Goal: Task Accomplishment & Management: Use online tool/utility

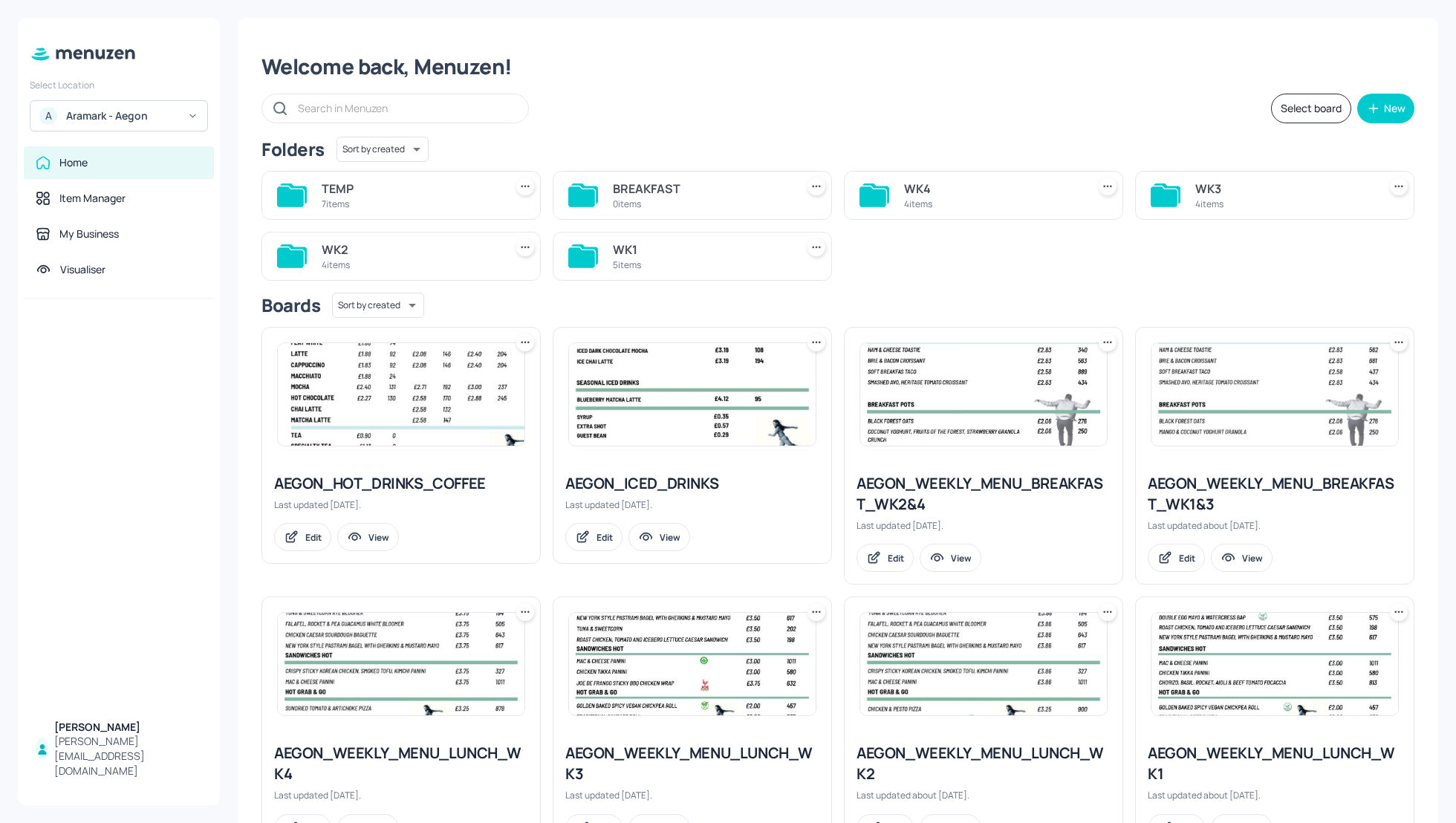
click at [108, 116] on div "Aramark - Aegon" at bounding box center [121, 116] width 112 height 15
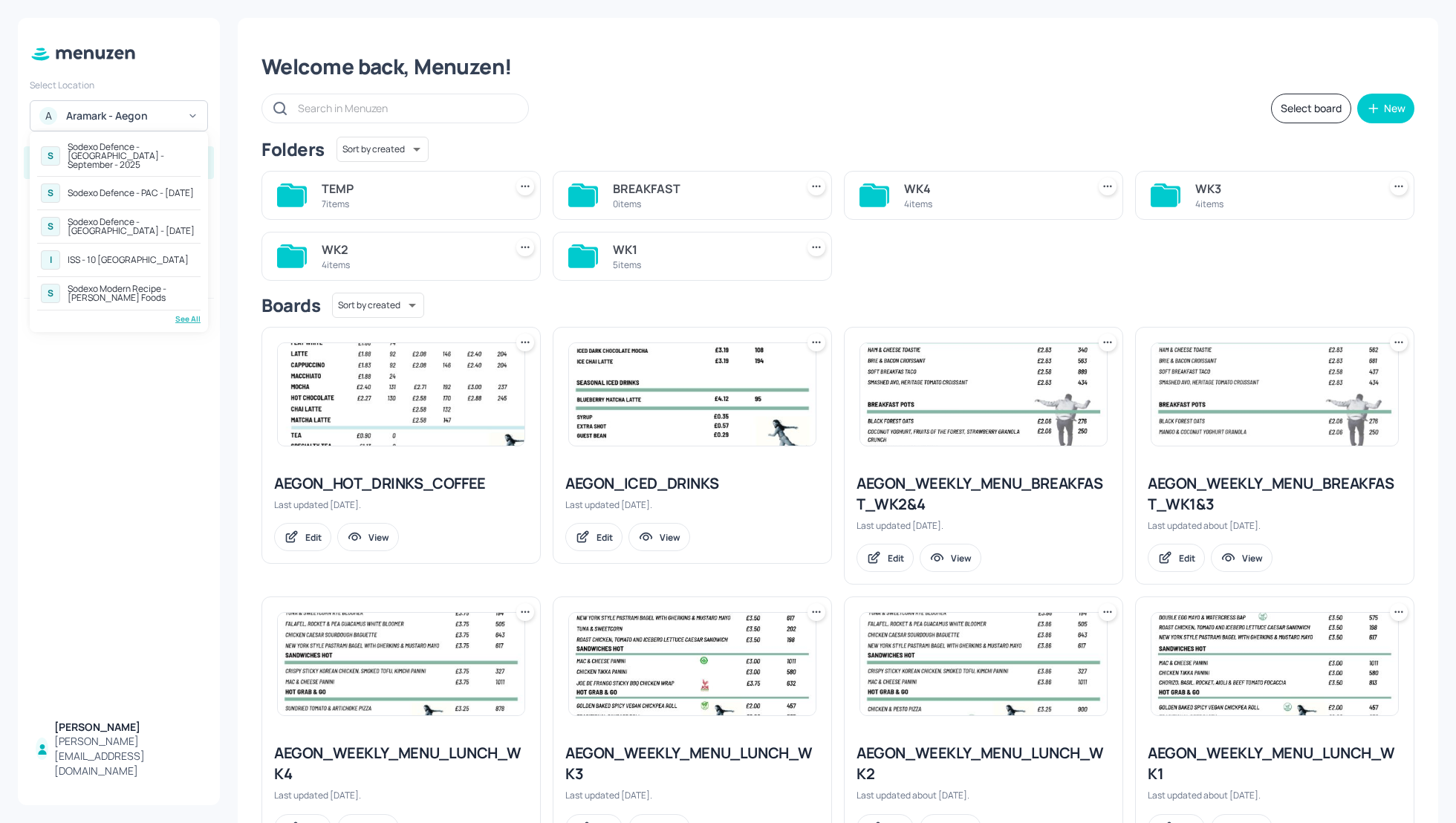
click at [101, 140] on div "S Sodexo Defence - Colchester - September - 2025" at bounding box center [119, 156] width 163 height 34
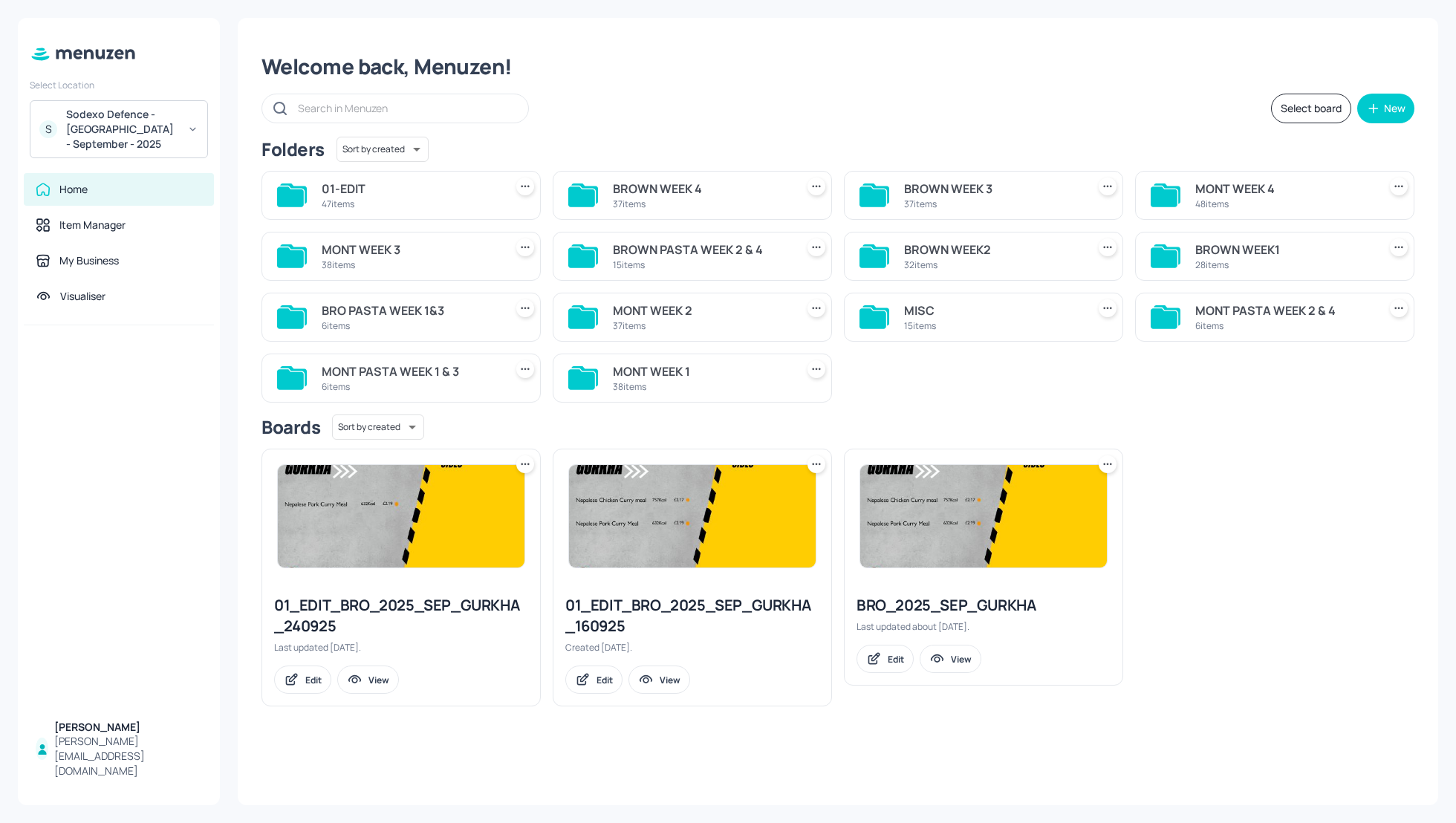
click at [667, 367] on div "MONT WEEK 1" at bounding box center [701, 371] width 177 height 18
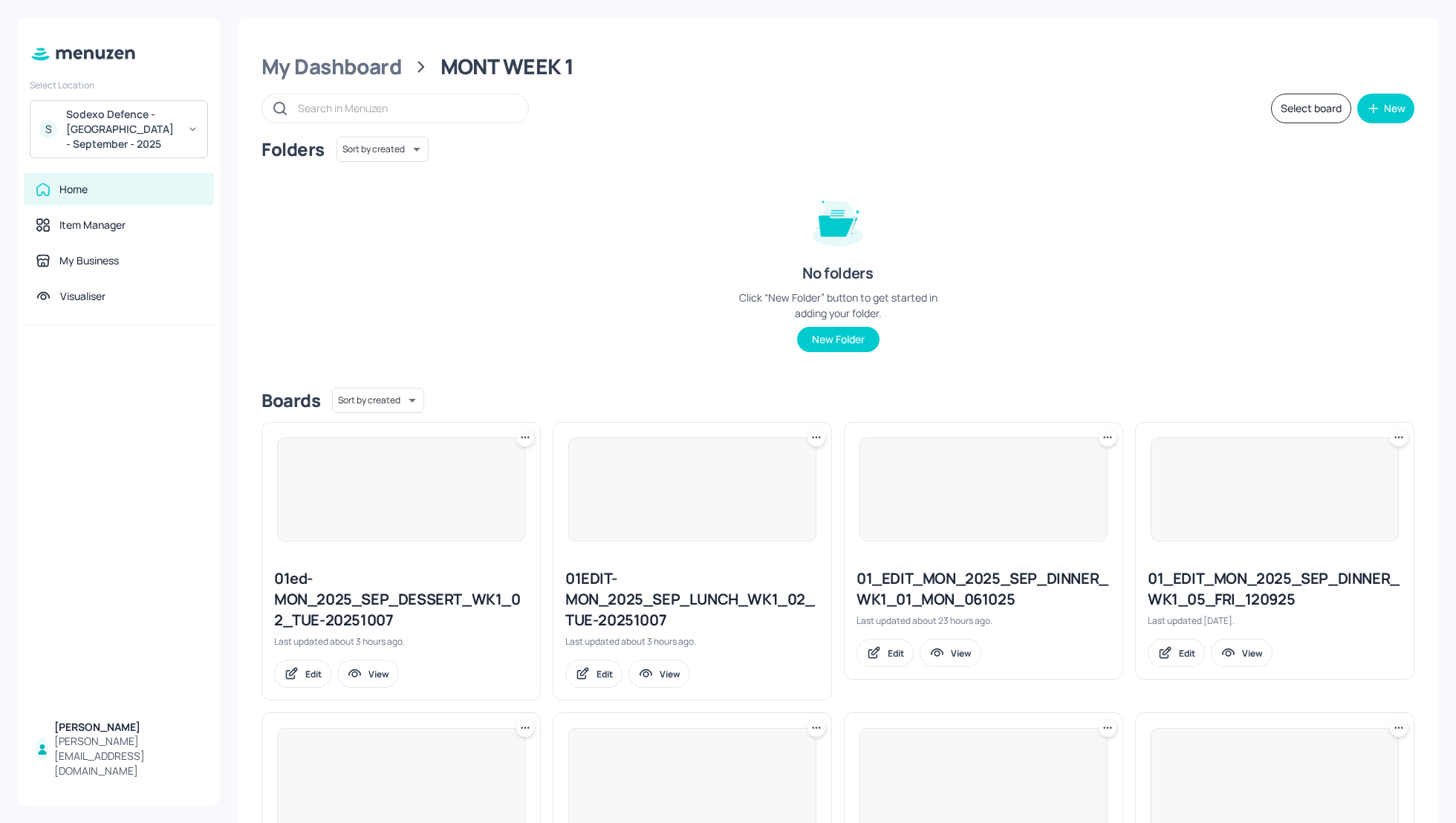
click at [1233, 353] on div "Folders Sort by created id ​ No folders Click “New Folder” button to get starte…" at bounding box center [837, 256] width 1153 height 240
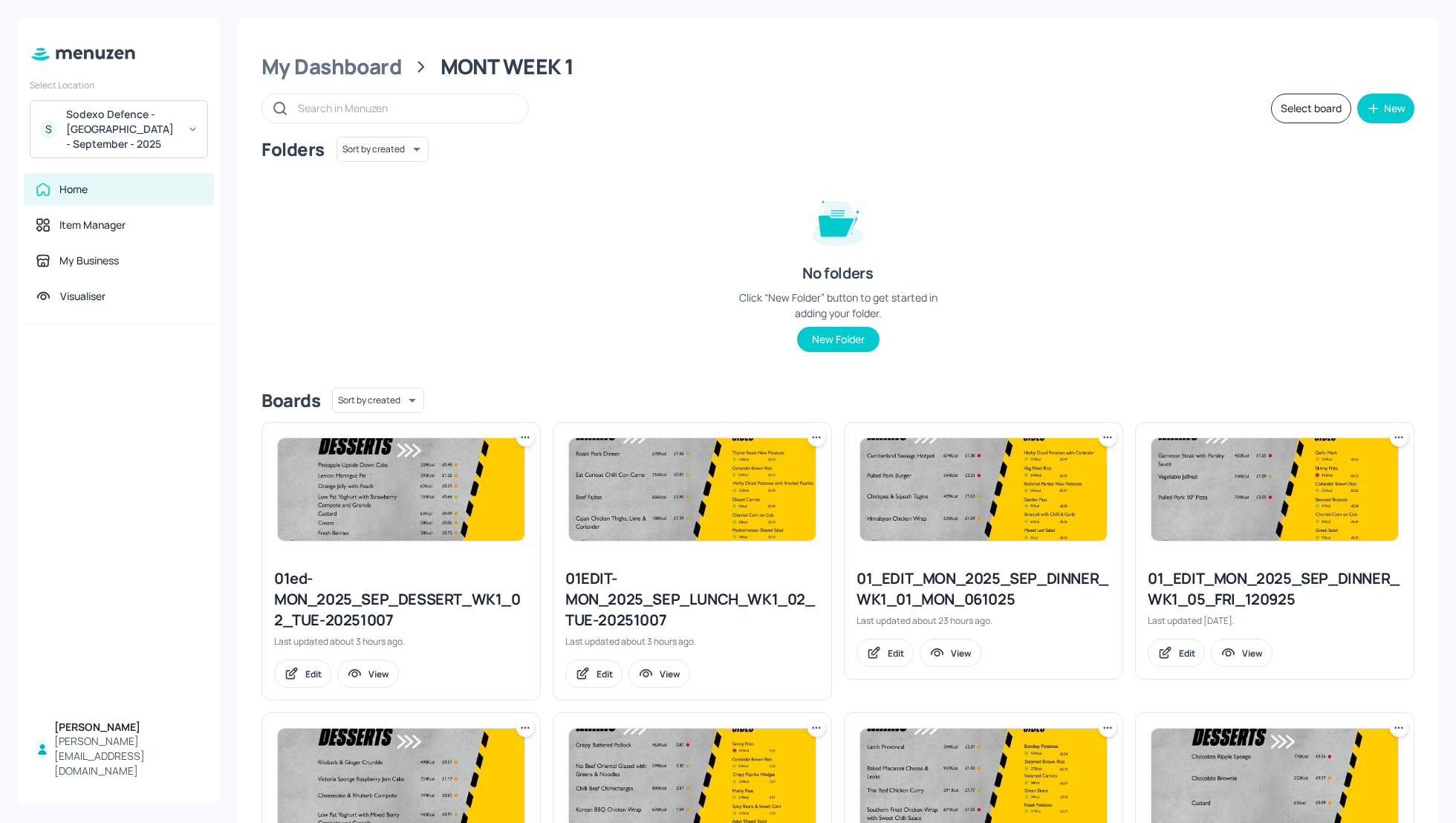
click at [1233, 353] on div "Folders Sort by created id ​ No folders Click “New Folder” button to get starte…" at bounding box center [837, 256] width 1153 height 240
click at [1281, 342] on div "Folders Sort by created id ​ No folders Click “New Folder” button to get starte…" at bounding box center [837, 256] width 1153 height 240
click at [1355, 344] on div "Folders Sort by created id ​ No folders Click “New Folder” button to get starte…" at bounding box center [837, 256] width 1153 height 240
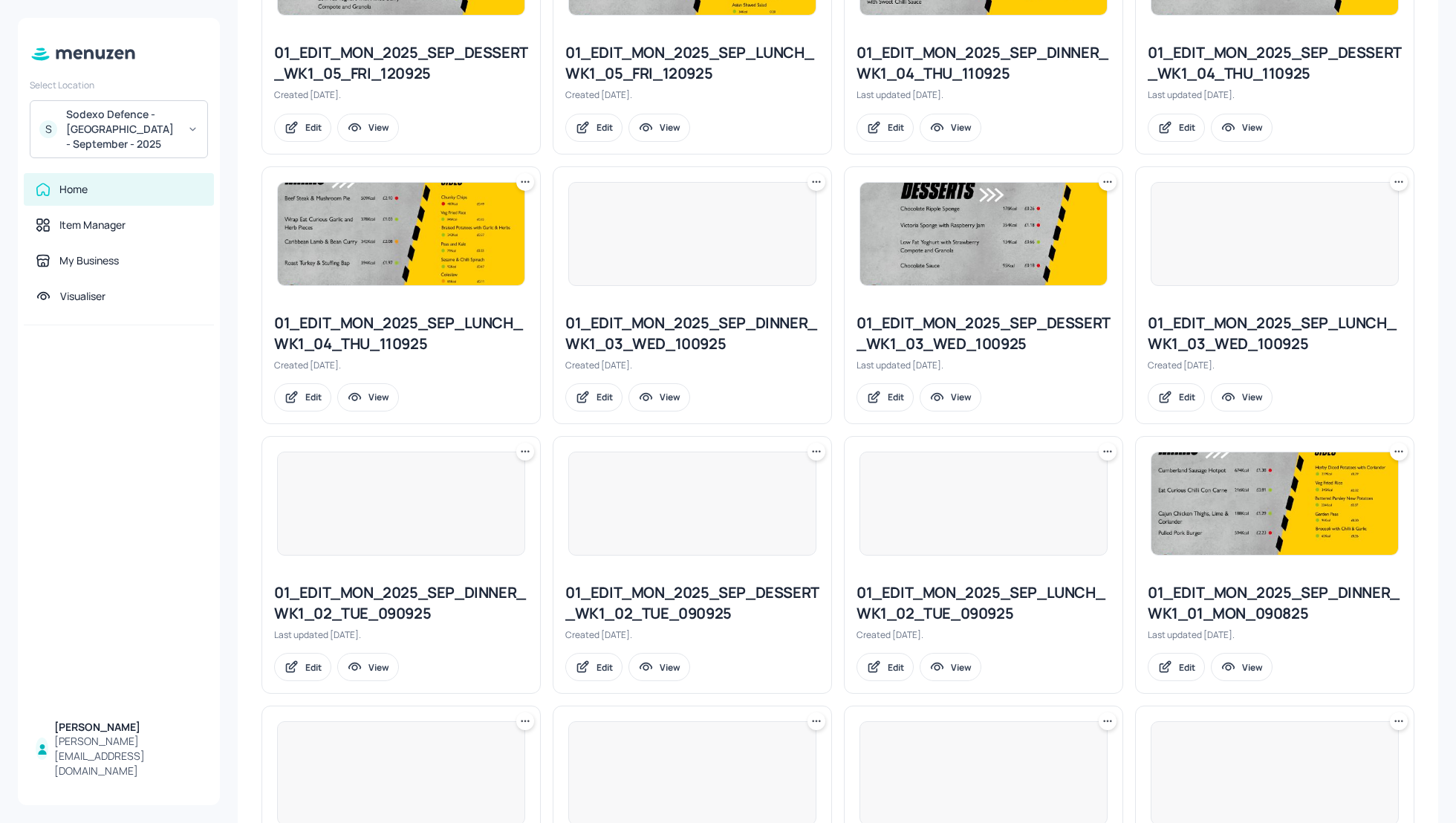
scroll to position [817, 0]
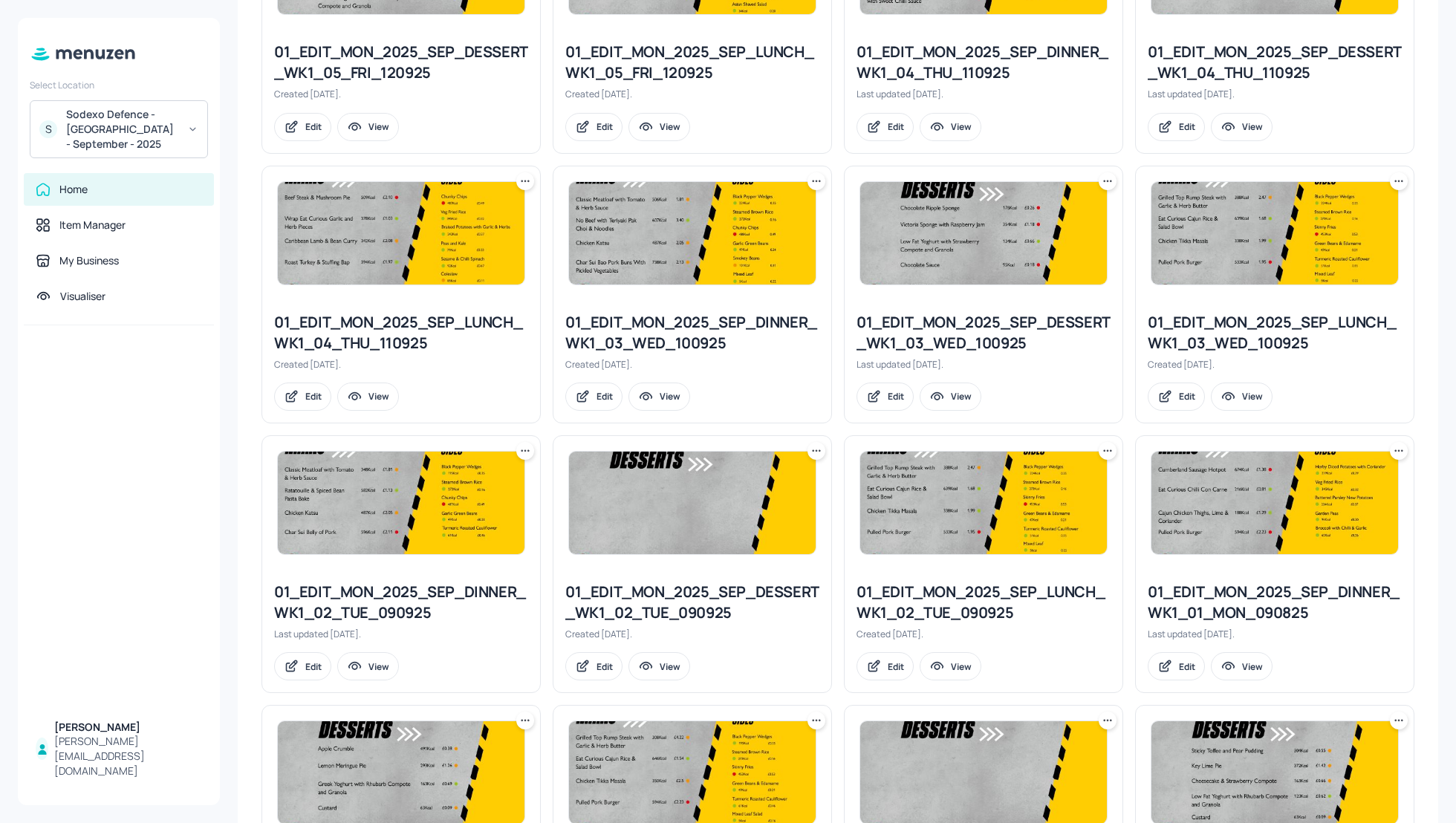
click at [1436, 507] on div "My Dashboard MONT WEEK 1 Select board New Folders Sort by created id ​ No folde…" at bounding box center [838, 412] width 1236 height 823
click at [1418, 516] on div "My Dashboard MONT WEEK 1 Select board New Folders Sort by created id ​ No folde…" at bounding box center [838, 253] width 1200 height 2105
click at [1426, 548] on div "My Dashboard MONT WEEK 1 Select board New Folders Sort by created id ​ No folde…" at bounding box center [838, 253] width 1200 height 2105
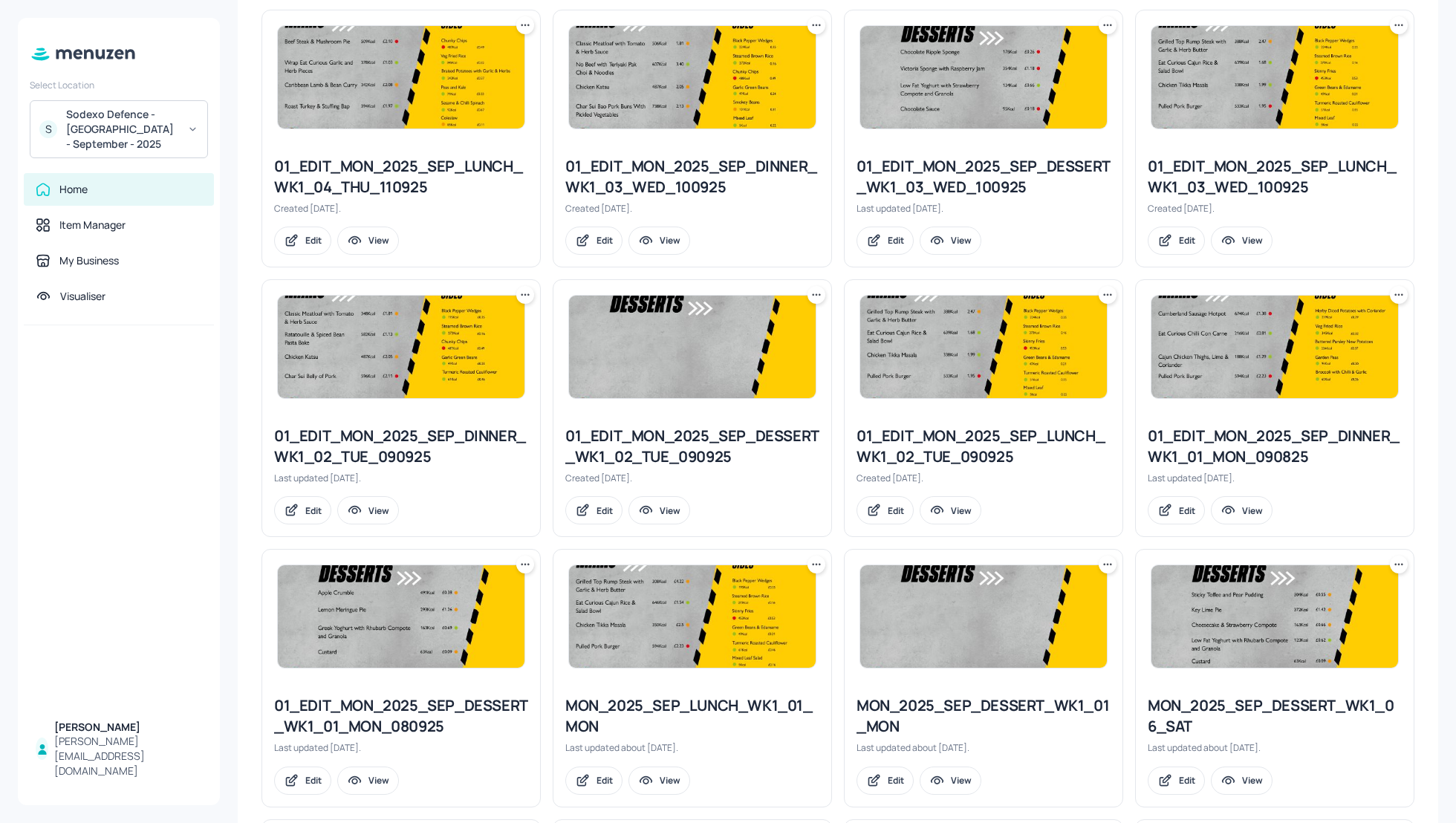
scroll to position [976, 0]
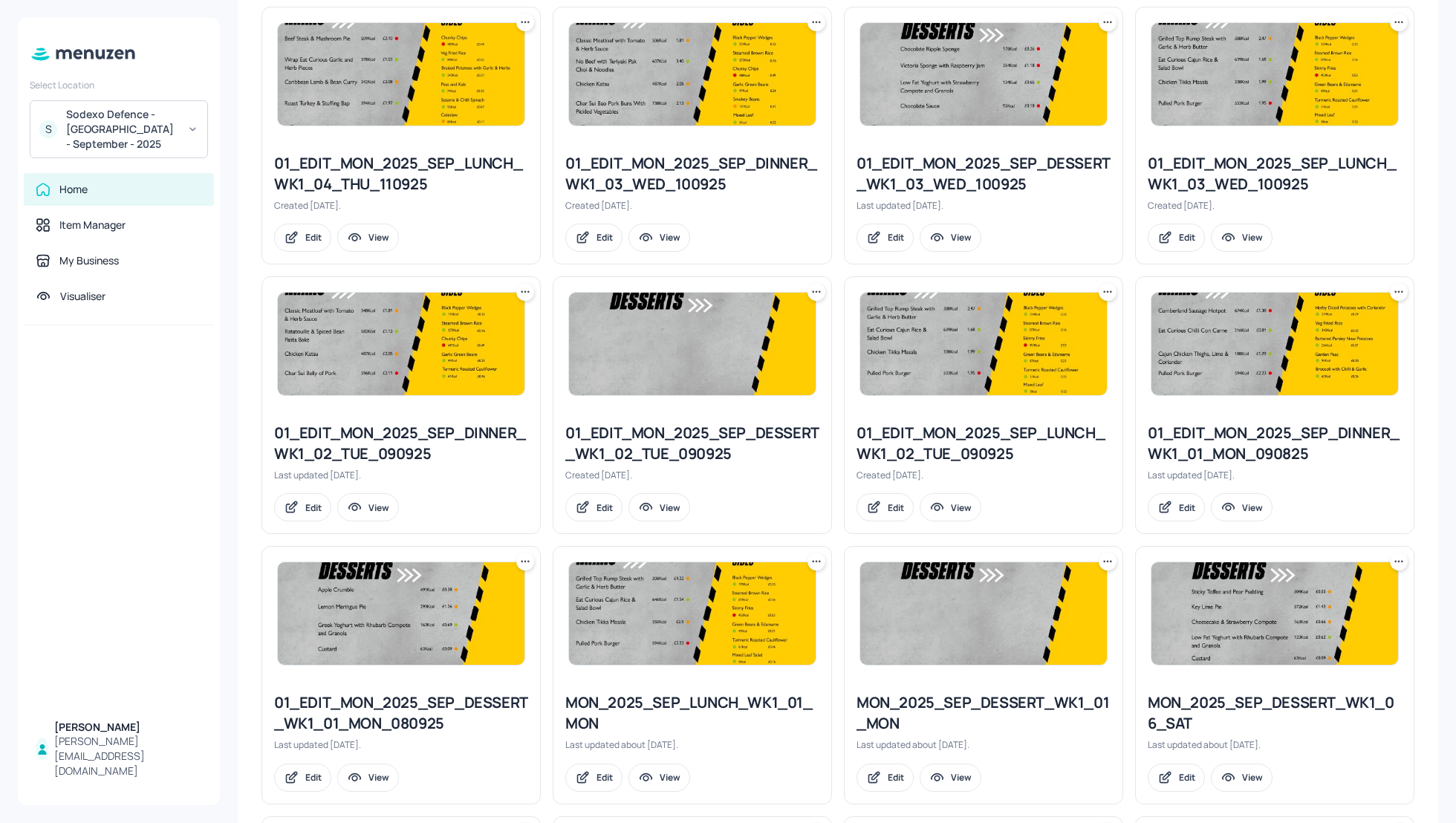
click at [1413, 449] on div "My Dashboard MONT WEEK 1 Select board New Folders Sort by created id ​ No folde…" at bounding box center [838, 94] width 1200 height 2105
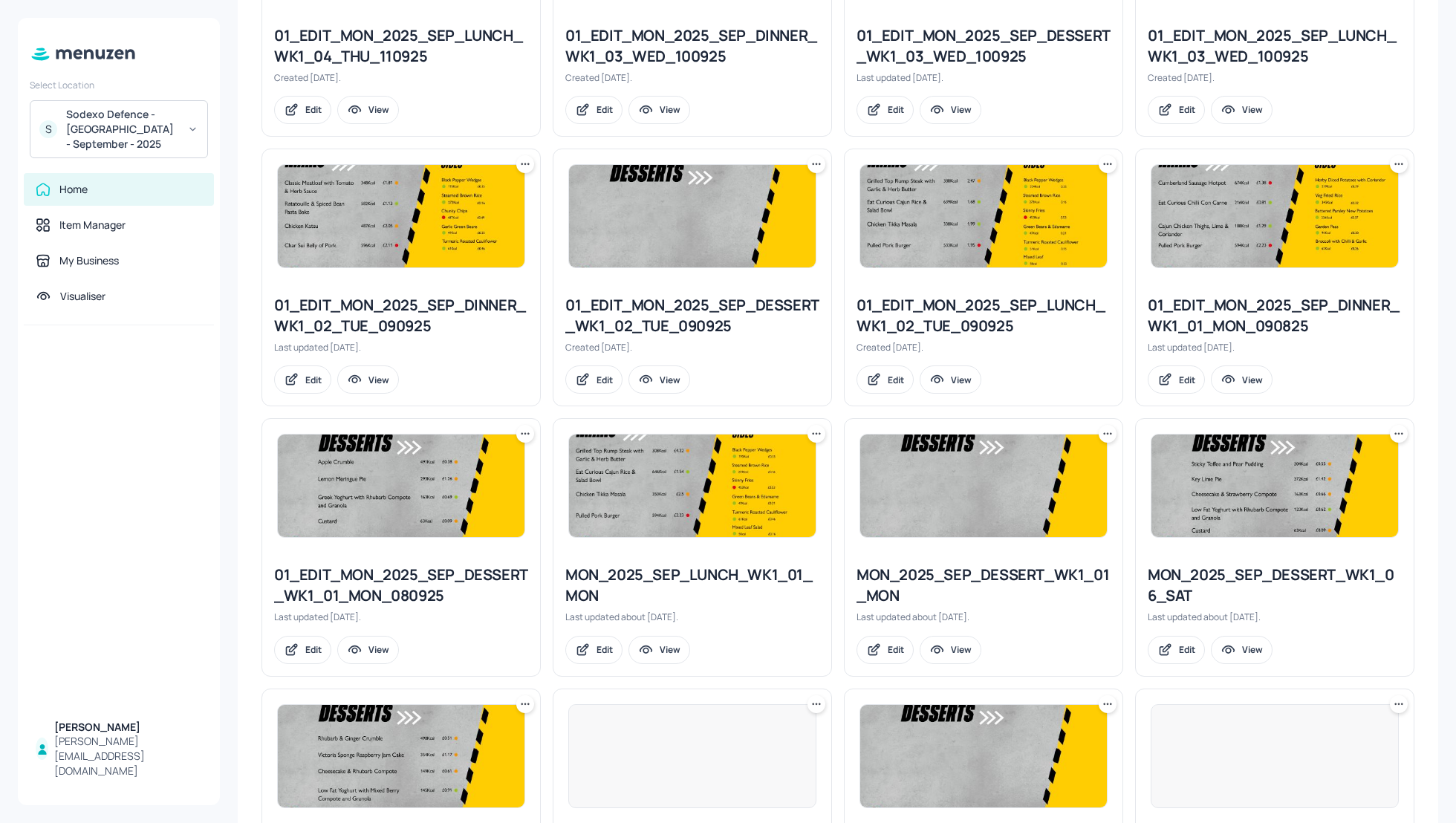
scroll to position [1135, 0]
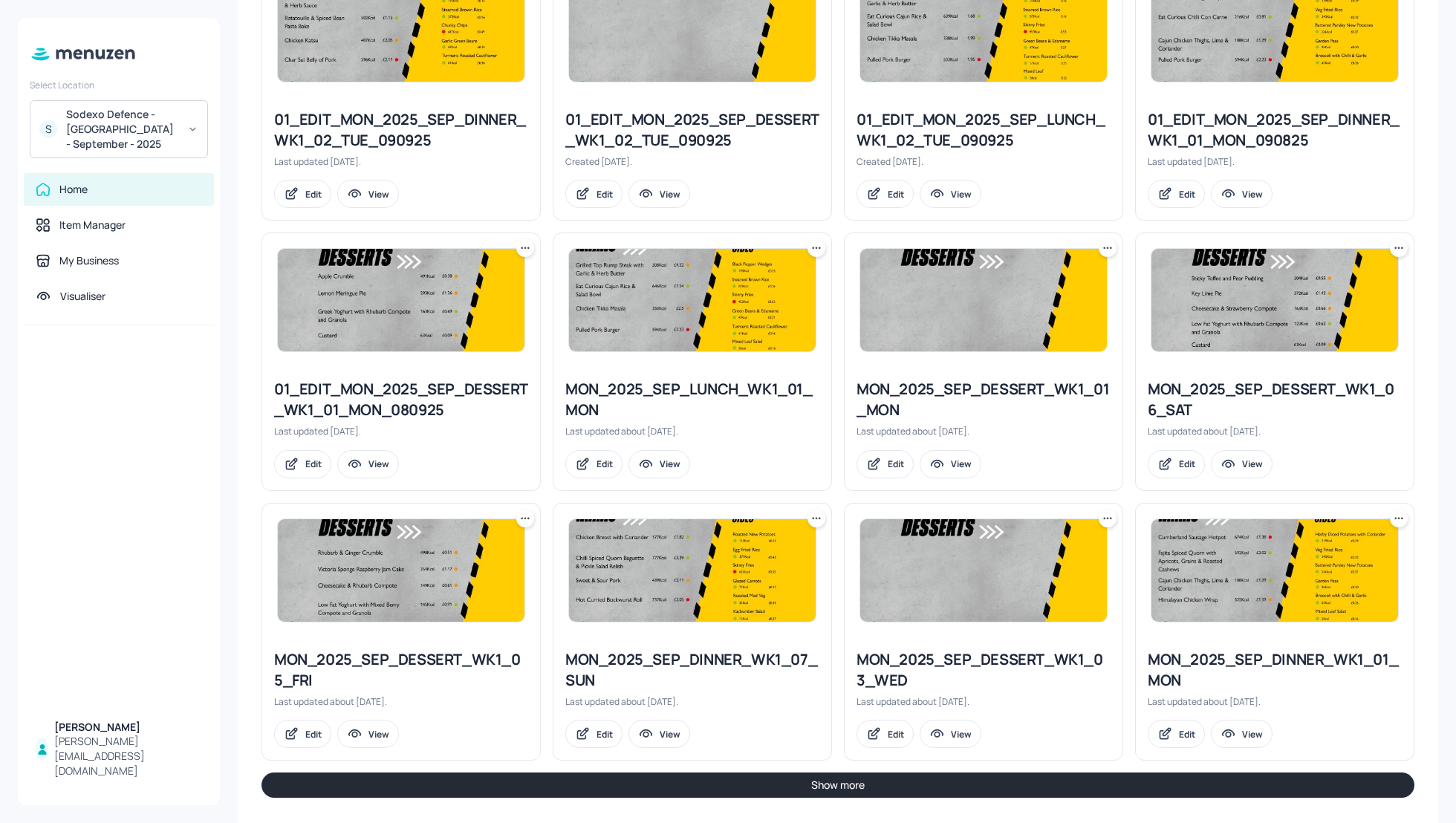
scroll to position [1295, 0]
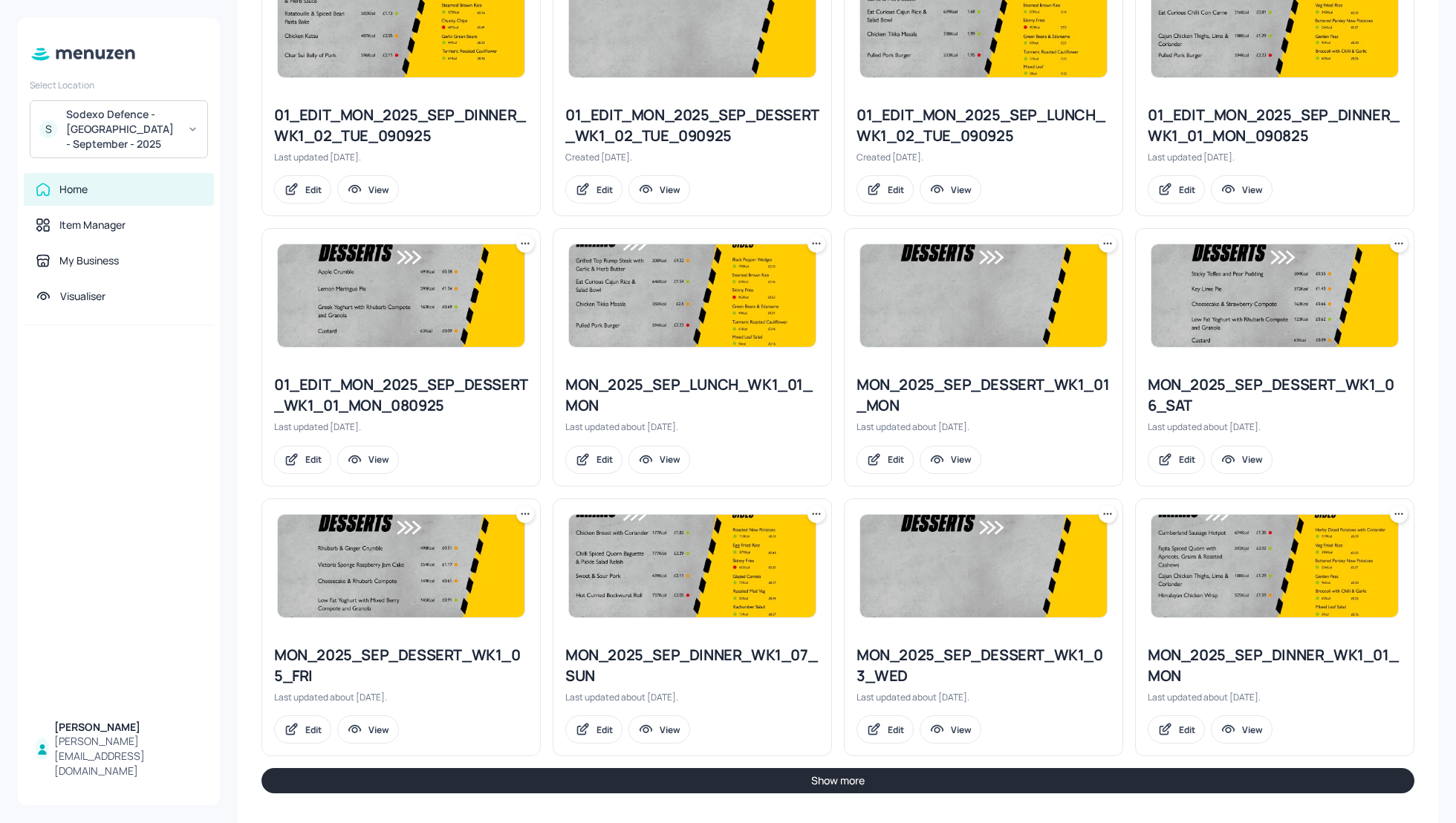
click at [907, 776] on button "Show more" at bounding box center [837, 781] width 1153 height 25
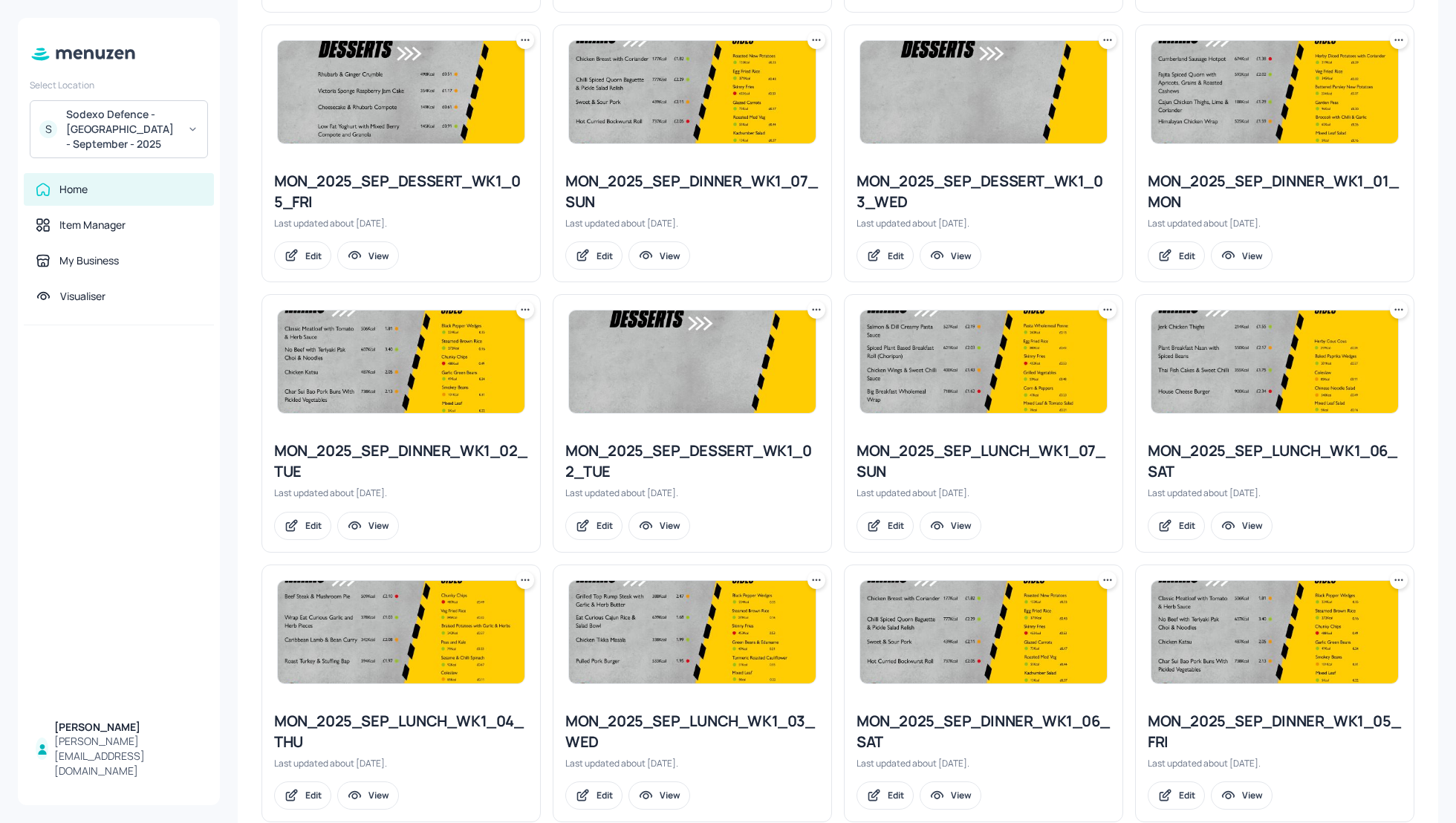
scroll to position [1770, 0]
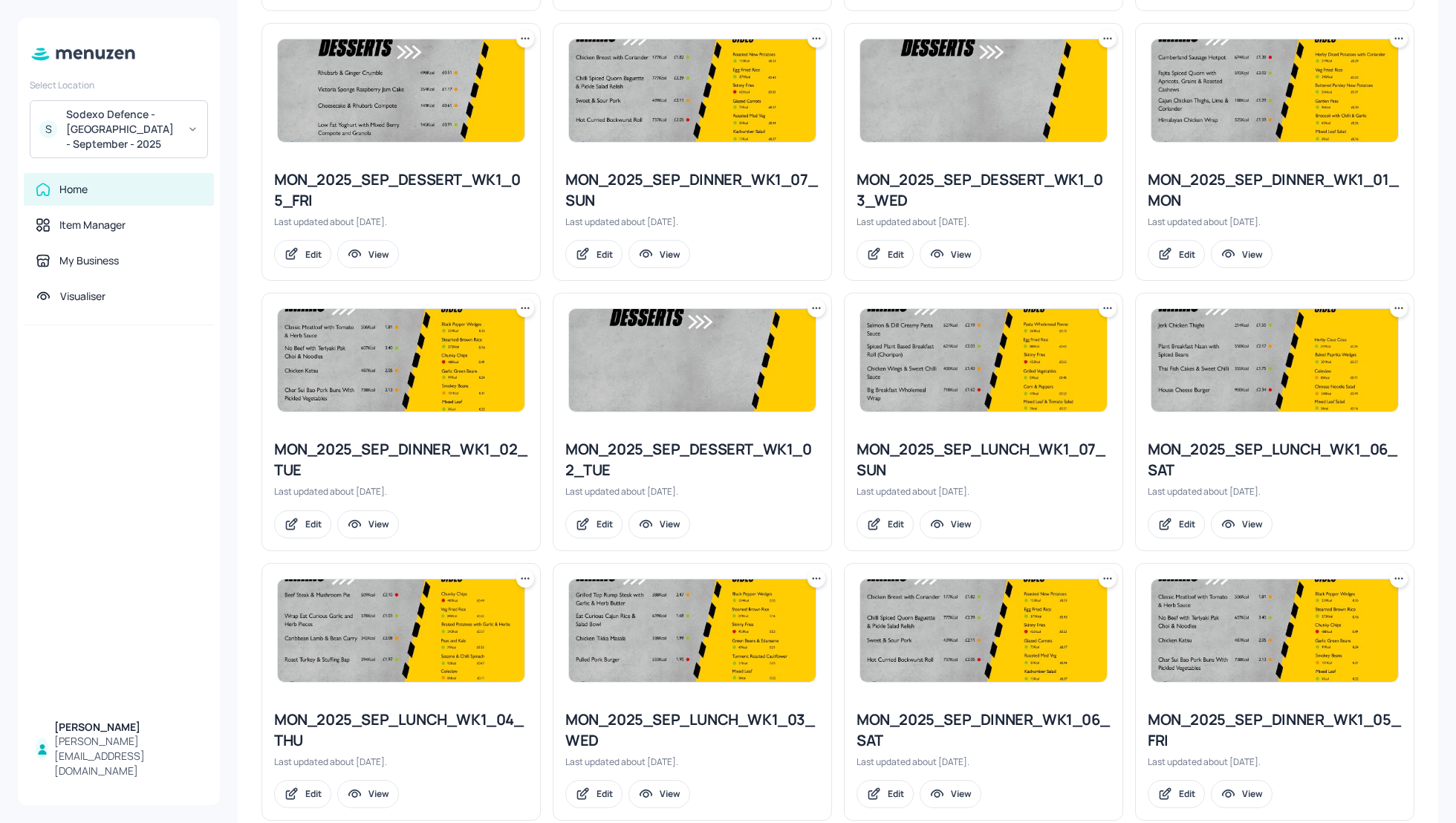
click at [521, 307] on icon at bounding box center [521, 308] width 2 height 2
click at [455, 357] on p "Duplicate" at bounding box center [451, 358] width 40 height 13
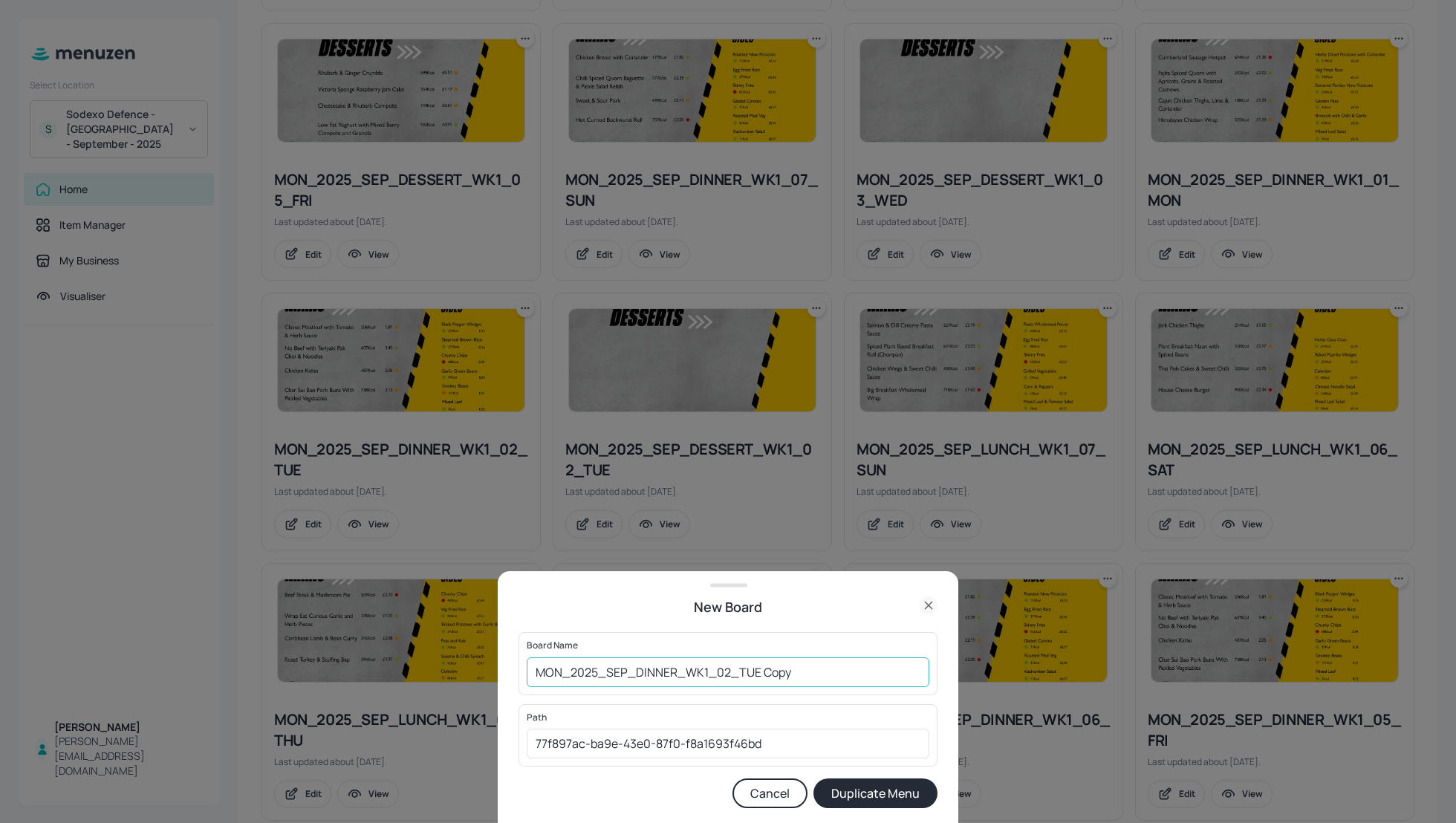
click at [534, 670] on input "MON_2025_SEP_DINNER_WK1_02_TUE Copy" at bounding box center [728, 673] width 403 height 30
click at [870, 682] on input "01_EDIT_MON_2025_SEP_DINNER_WK1_02_TUE Copy" at bounding box center [728, 673] width 403 height 30
type input "01_EDIT_MON_2025_SEP_DINNER_WK1_02_TUE_071025"
click at [884, 789] on button "Duplicate Menu" at bounding box center [875, 794] width 124 height 30
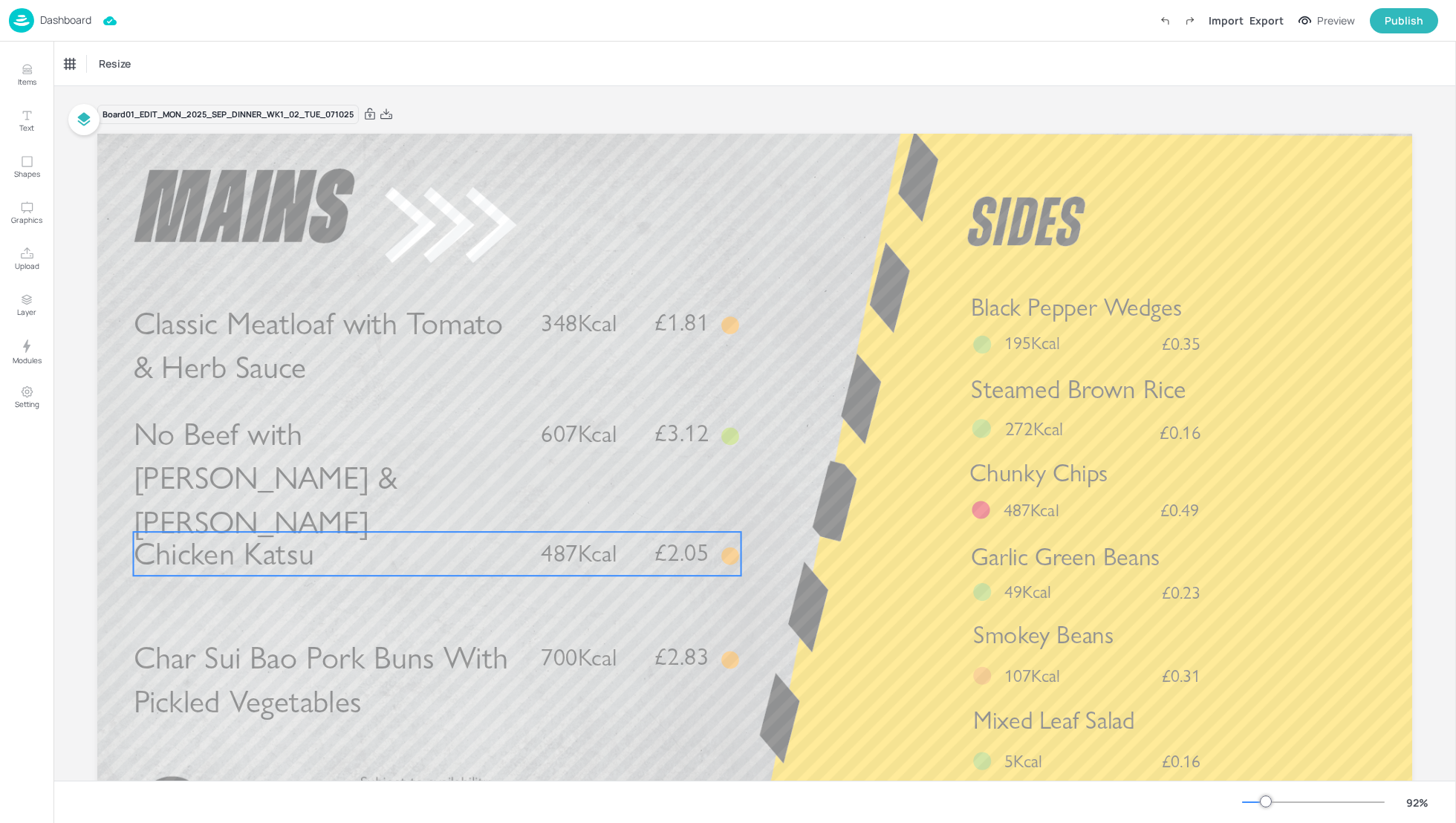
click at [320, 564] on p "Chicken Katsu" at bounding box center [328, 553] width 389 height 44
click at [97, 68] on div "Chicken Katsu" at bounding box center [95, 64] width 60 height 13
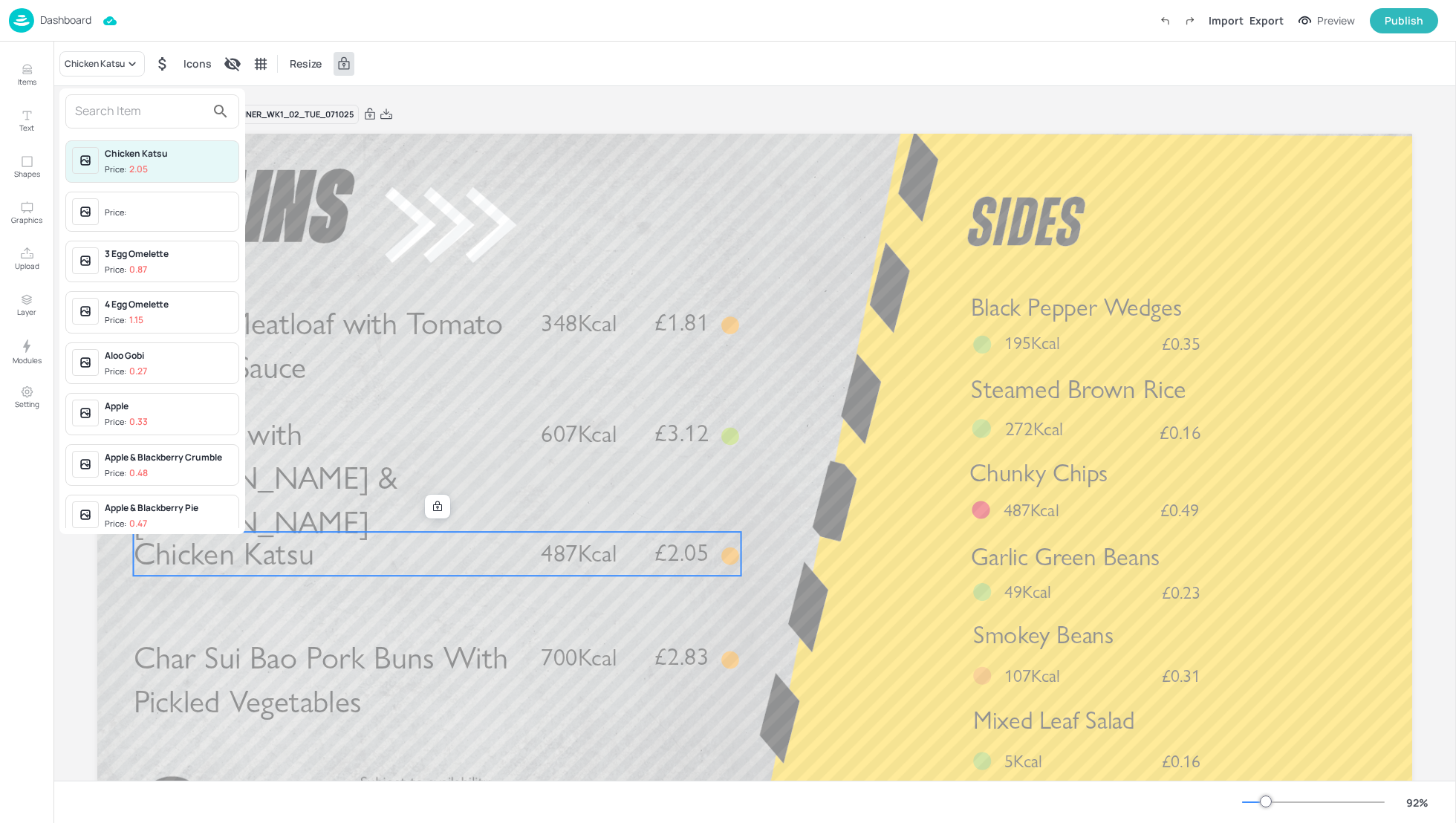
click at [101, 112] on input "text" at bounding box center [140, 111] width 131 height 23
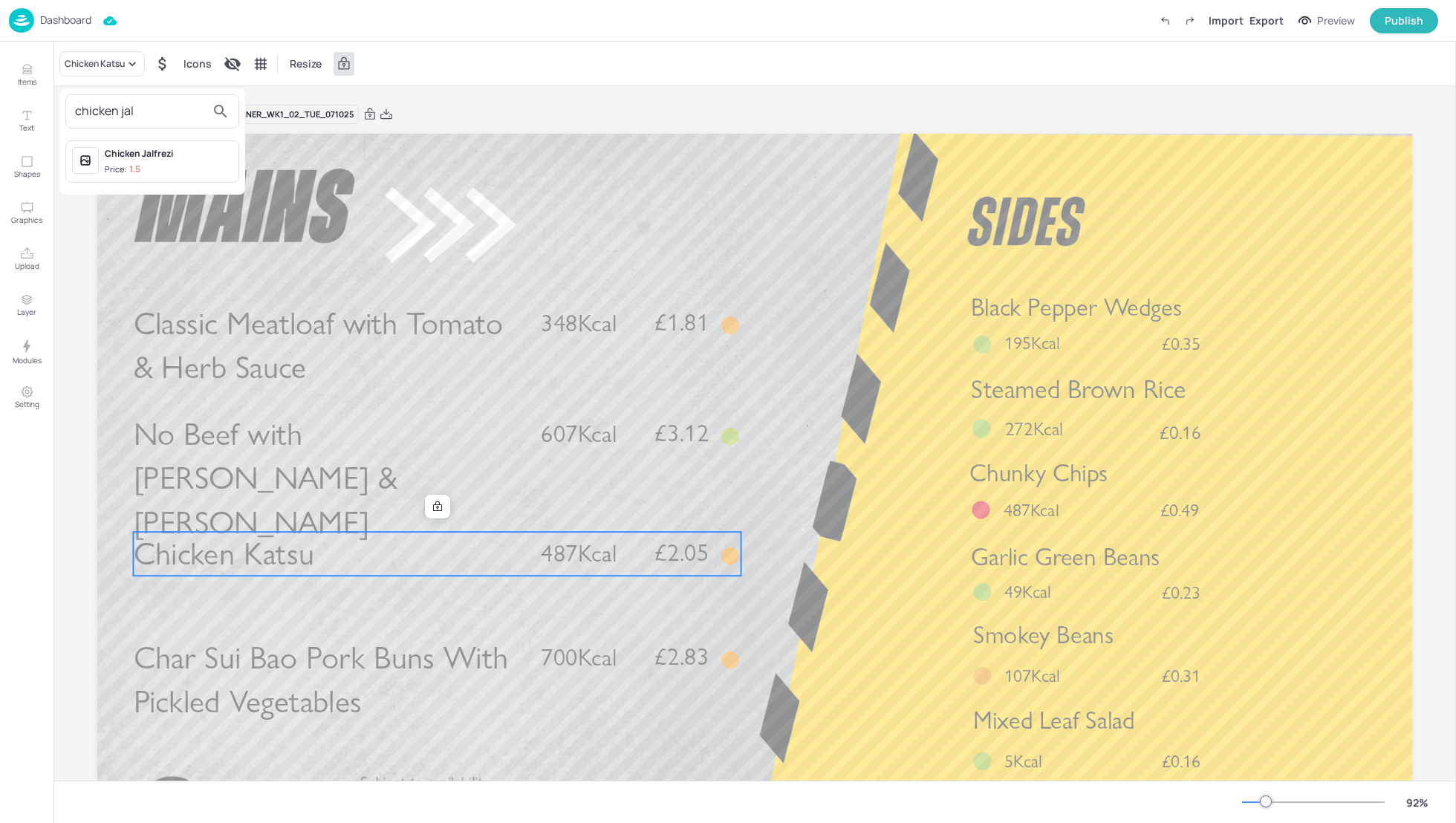
type input "chicken jal"
click at [160, 156] on div "Chicken Jalfrezi" at bounding box center [169, 154] width 128 height 13
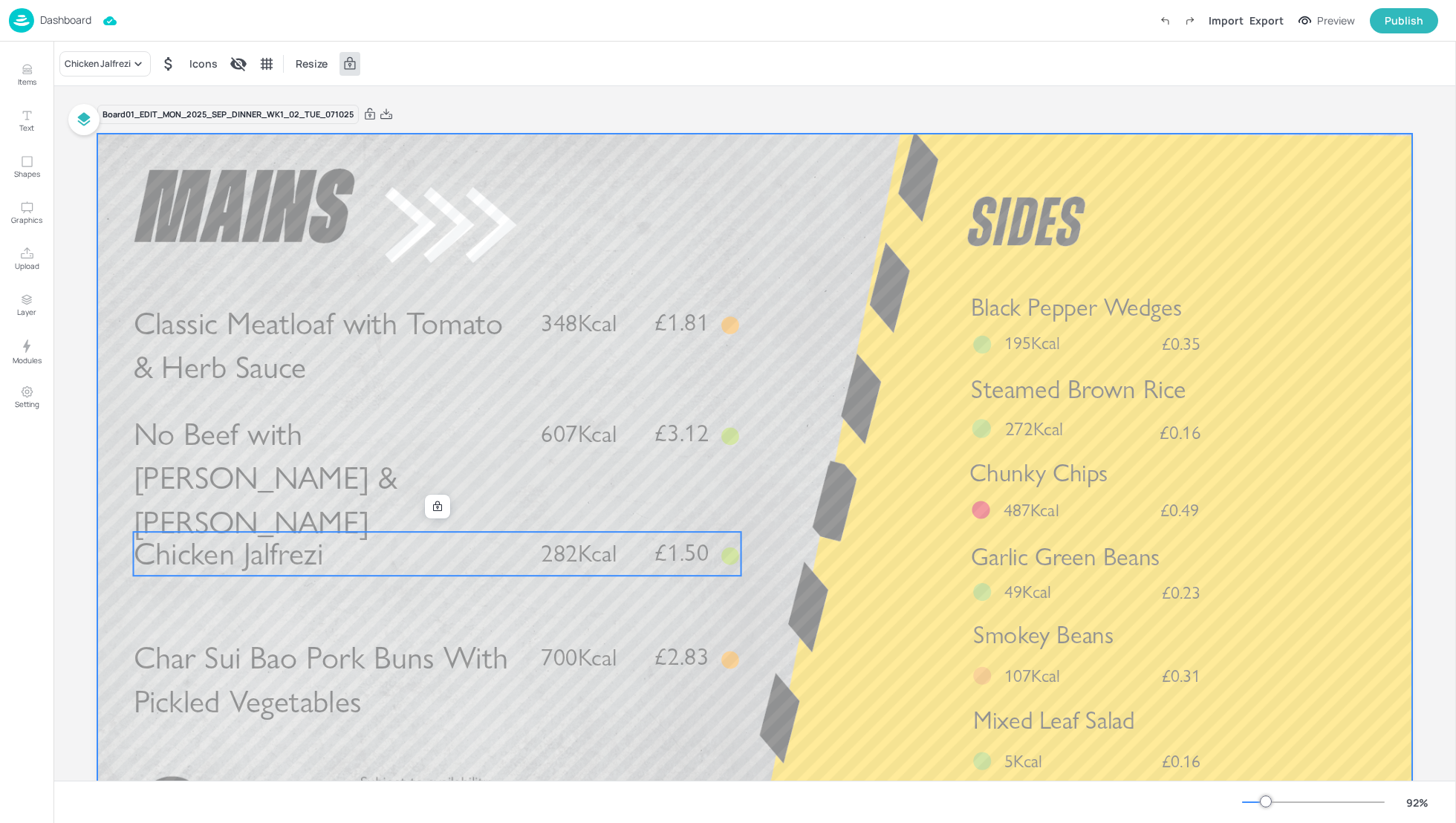
click at [820, 505] on div at bounding box center [755, 504] width 1315 height 740
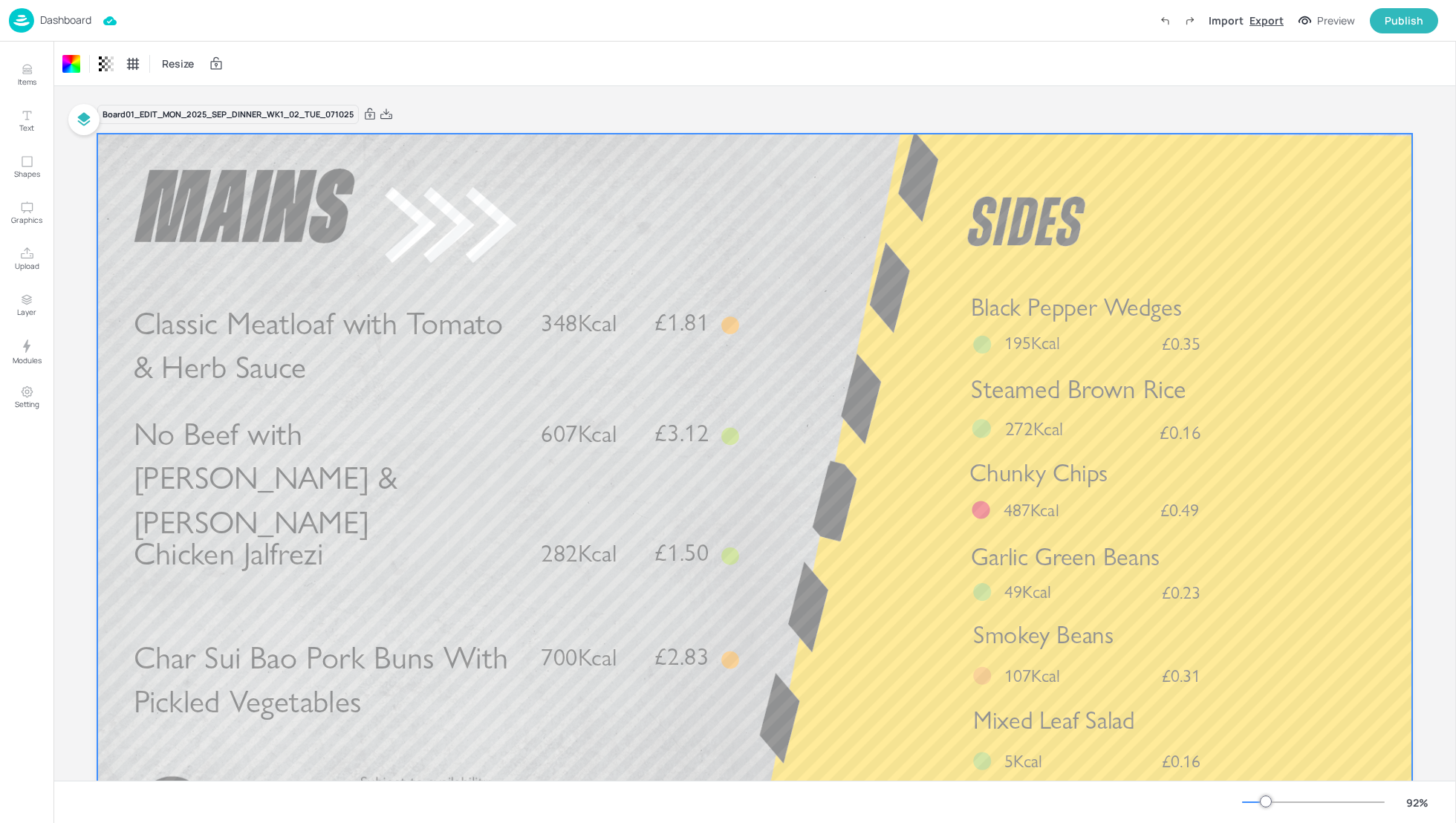
click at [1261, 20] on div "Export" at bounding box center [1266, 20] width 34 height 16
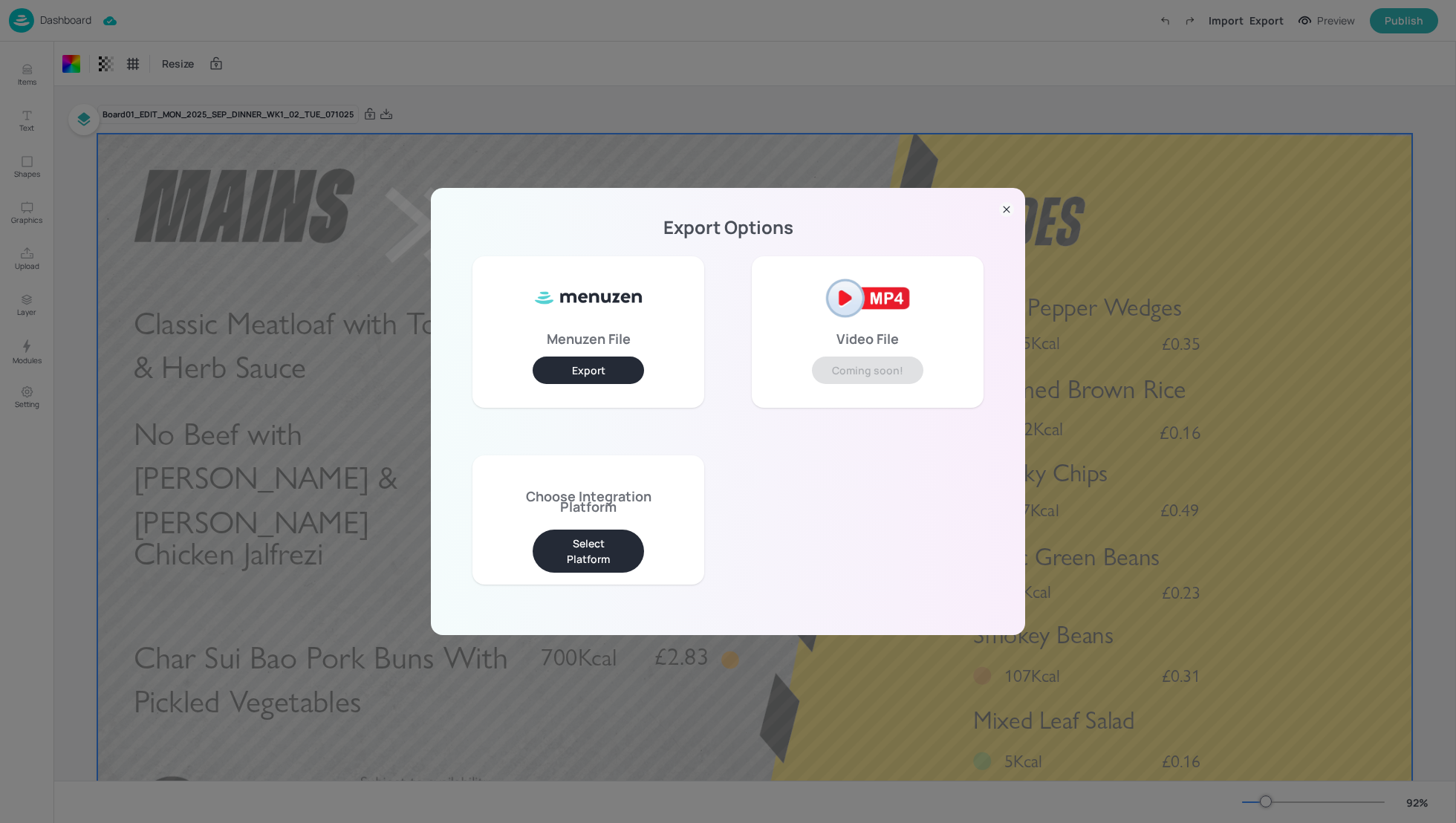
click at [595, 557] on button "Select Platform" at bounding box center [588, 551] width 112 height 43
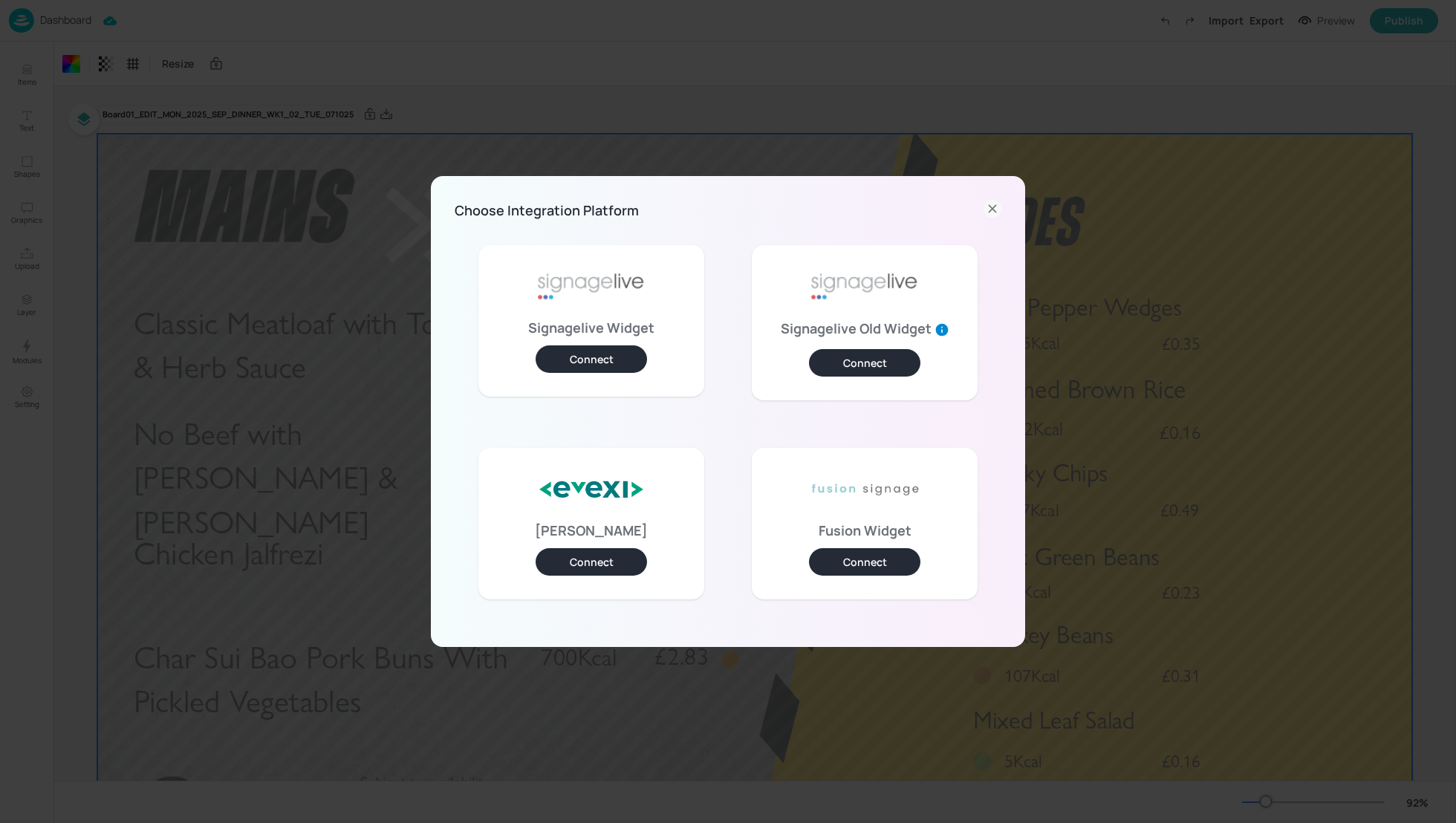
click at [589, 359] on button "Connect" at bounding box center [591, 359] width 112 height 27
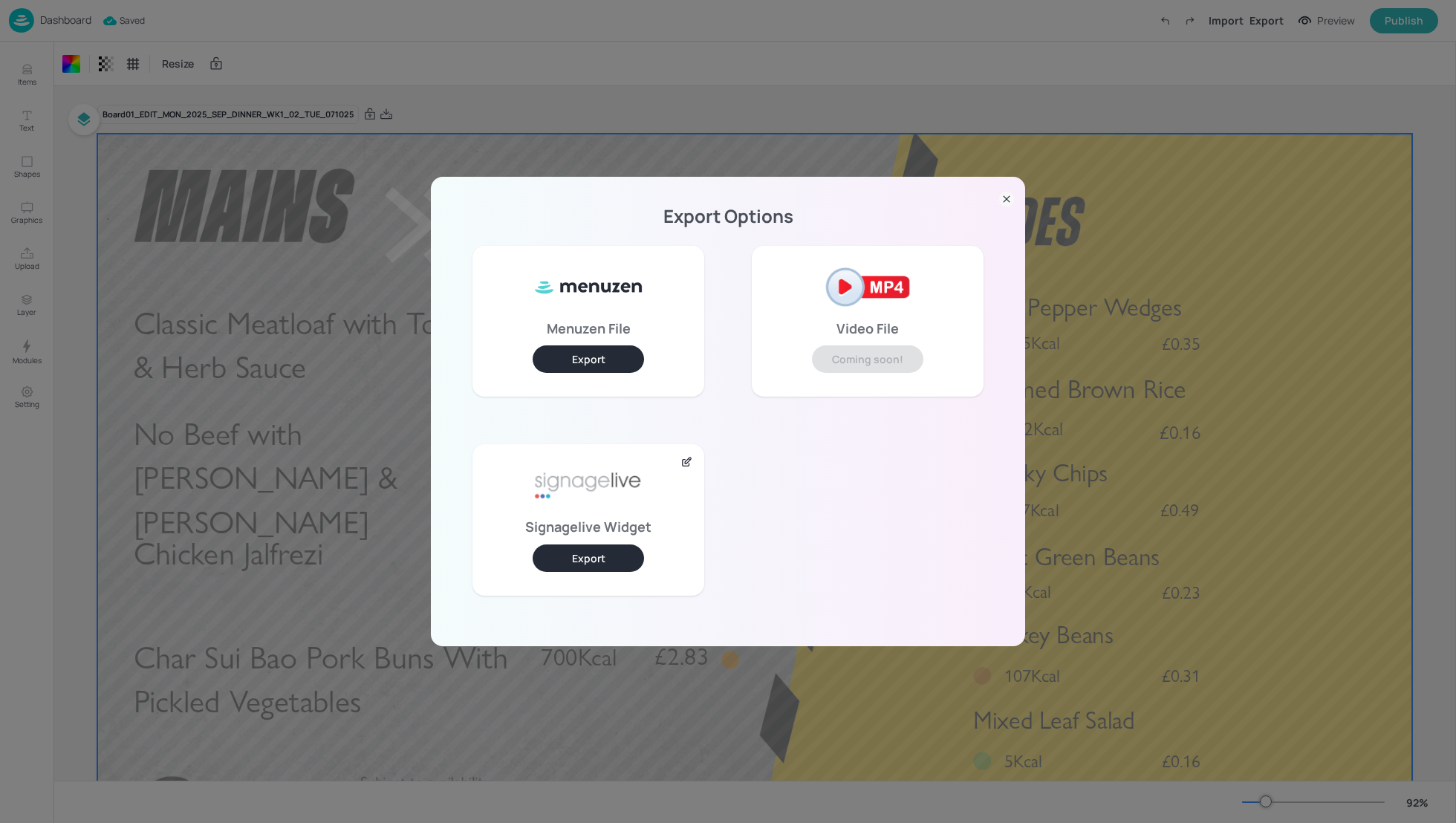
click at [592, 557] on button "Export" at bounding box center [588, 558] width 112 height 27
click at [755, 72] on div "Export Options Menuzen File Export Video File Coming soon! Signagelive Widget E…" at bounding box center [728, 412] width 1456 height 823
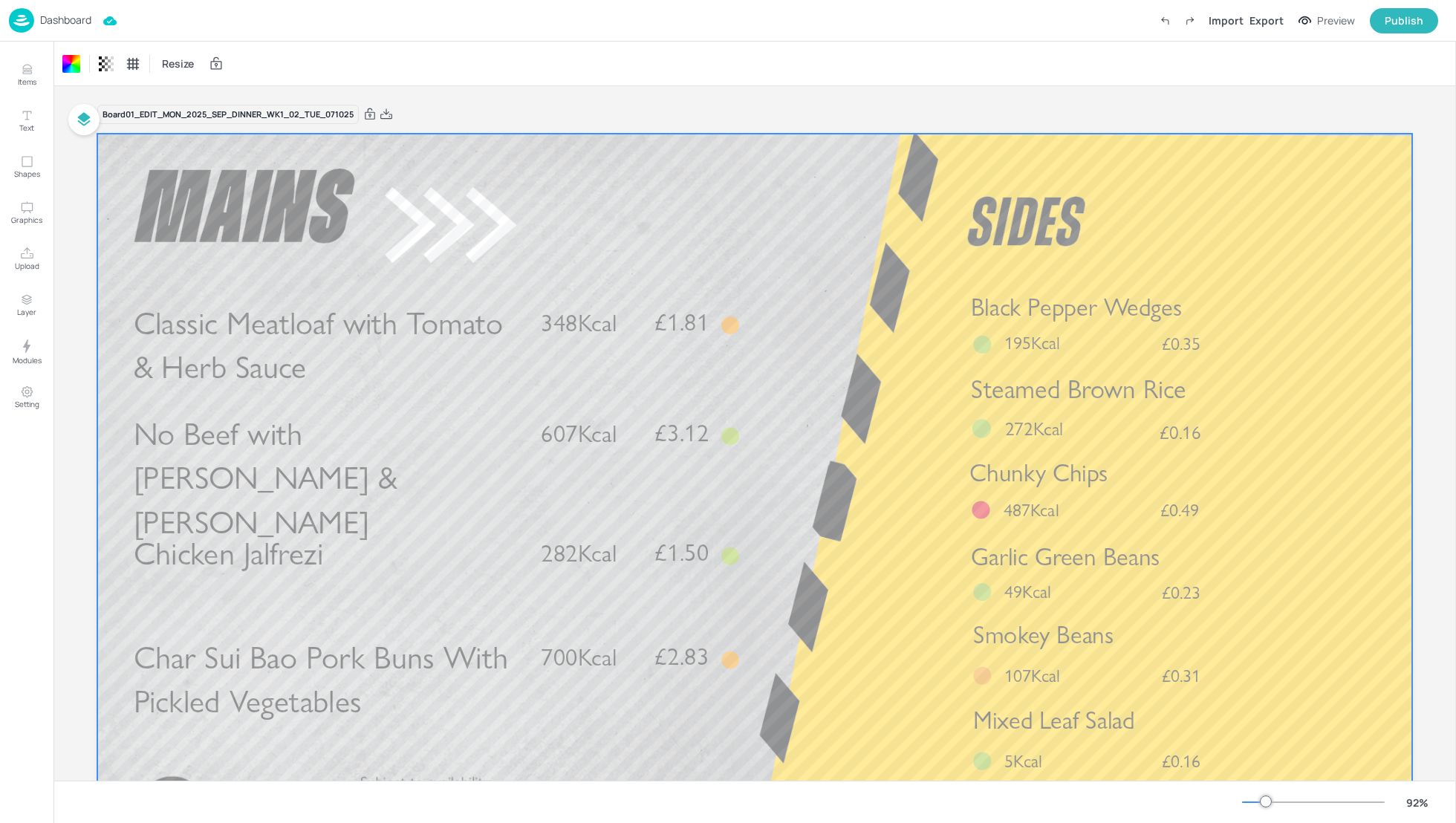
click at [824, 99] on div "Board 01_EDIT_MON_2025_SEP_DINNER_WK1_02_TUE_071025 Classic Meatloaf with Tomat…" at bounding box center [755, 499] width 1315 height 825
click at [1276, 20] on div "Export" at bounding box center [1266, 20] width 34 height 16
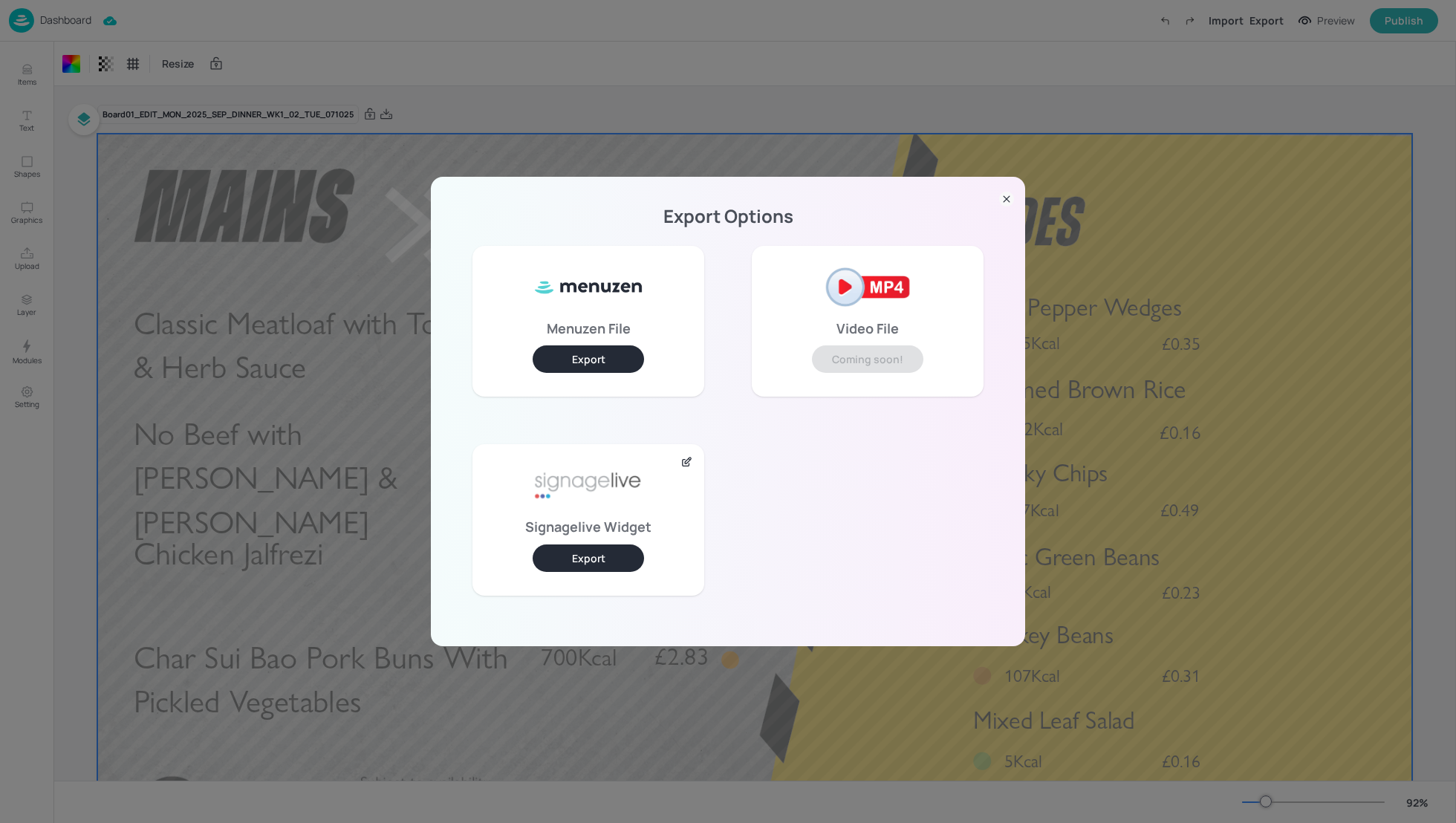
click at [582, 552] on button "Export" at bounding box center [588, 558] width 112 height 27
